Goal: Find specific page/section

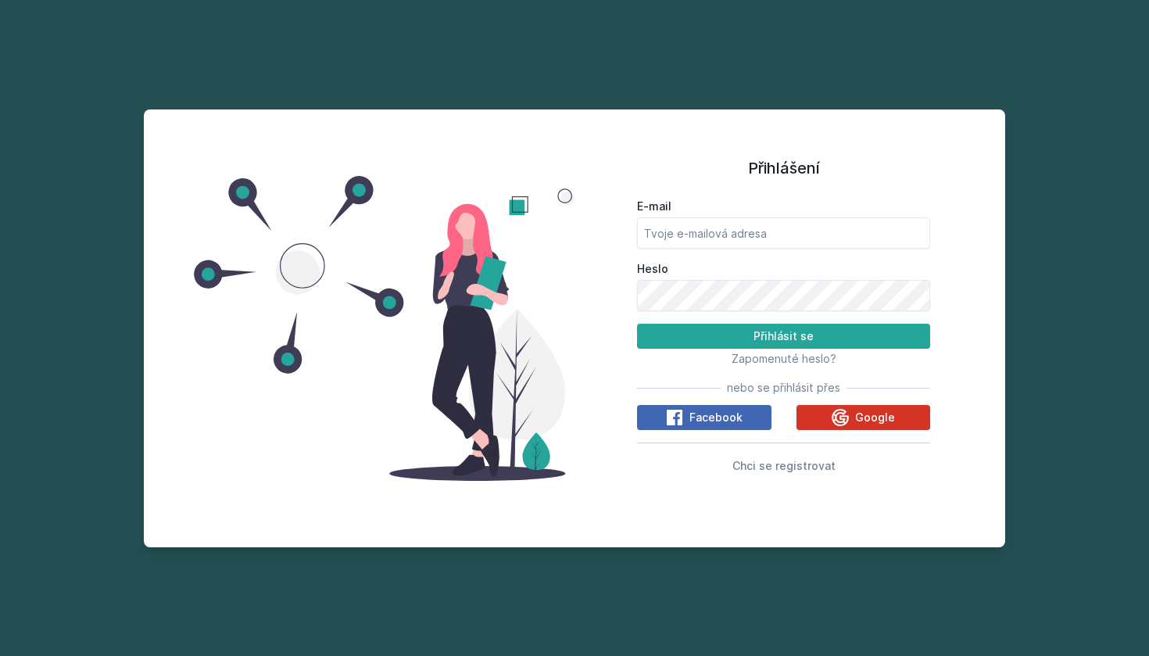
click at [842, 418] on icon at bounding box center [840, 417] width 19 height 19
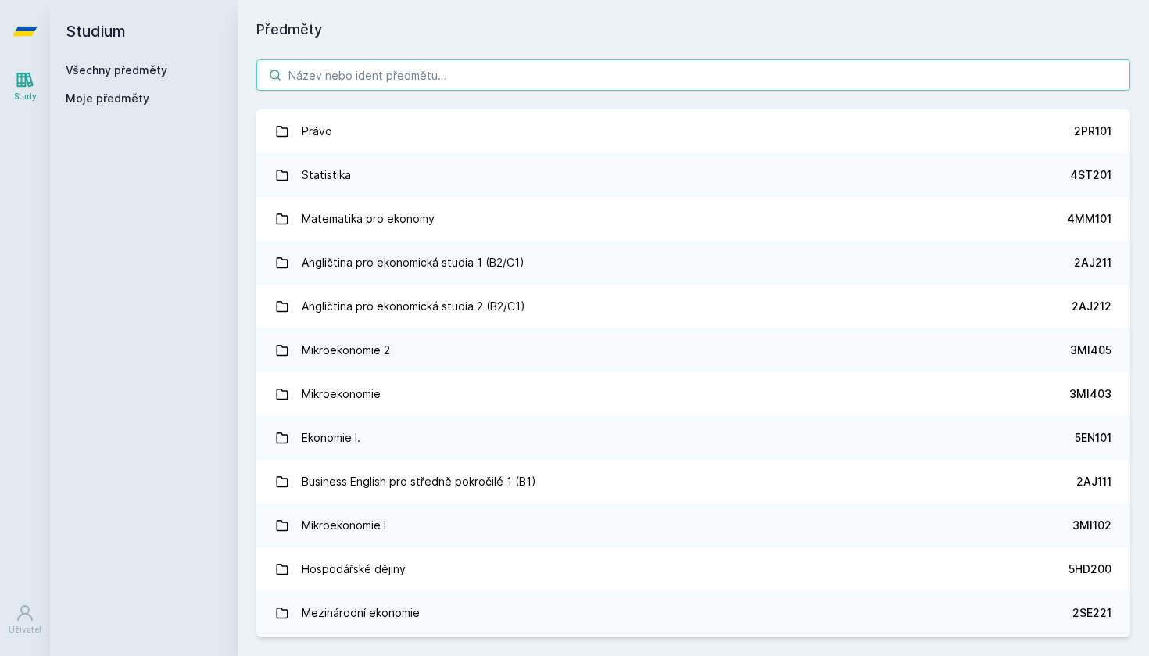
click at [521, 80] on input "search" at bounding box center [693, 74] width 874 height 31
type input "ř"
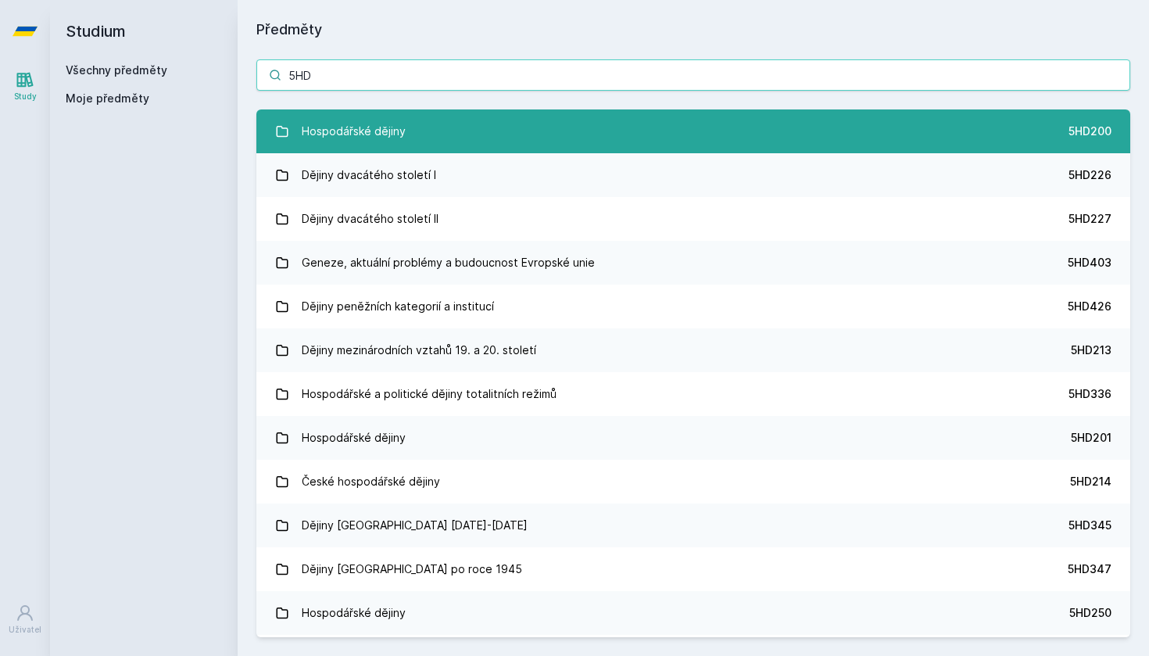
type input "5HD"
click at [519, 131] on link "Hospodářské dějiny 5HD200" at bounding box center [693, 131] width 874 height 44
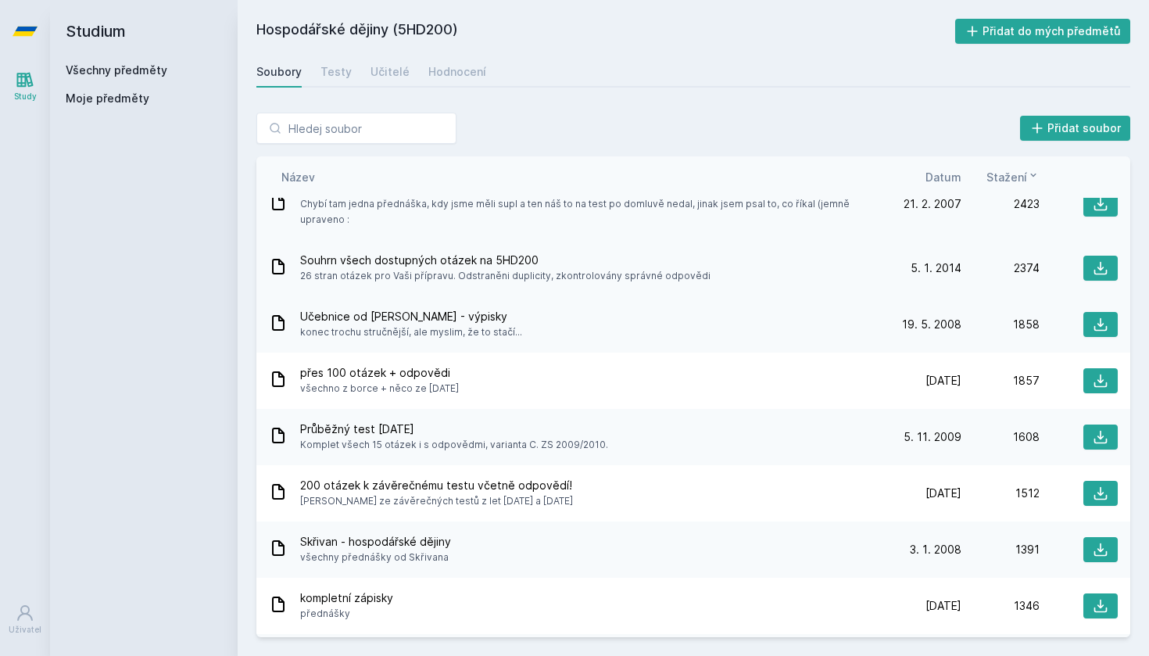
scroll to position [90, 0]
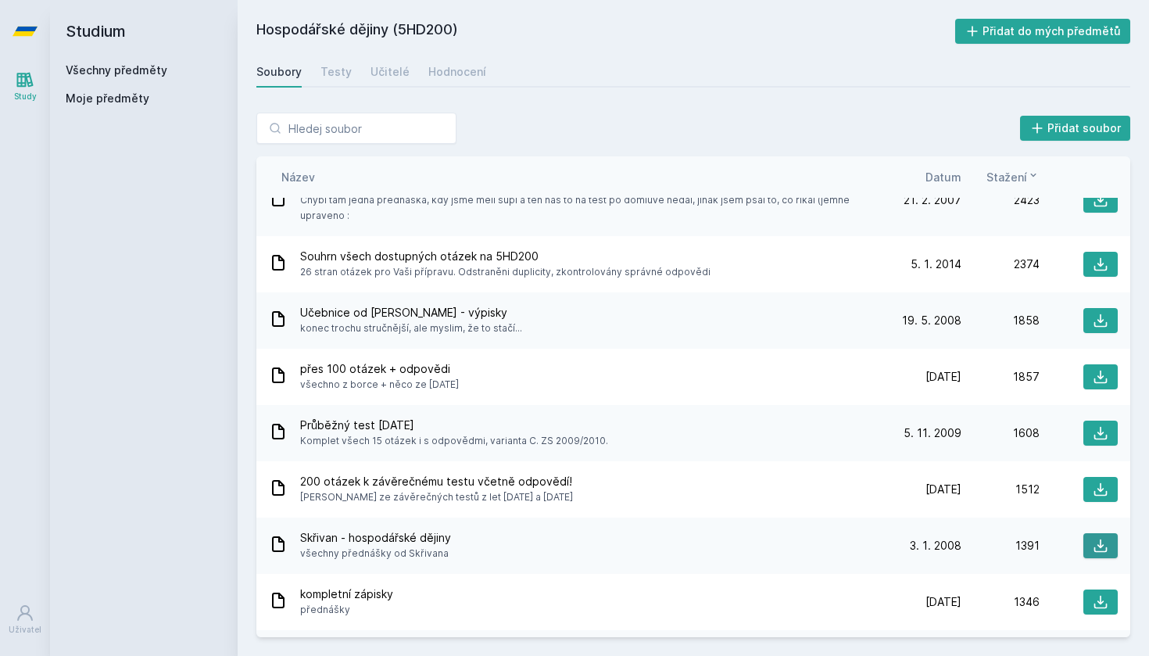
click at [1093, 539] on icon at bounding box center [1101, 546] width 16 height 16
